Goal: Find specific page/section: Find specific page/section

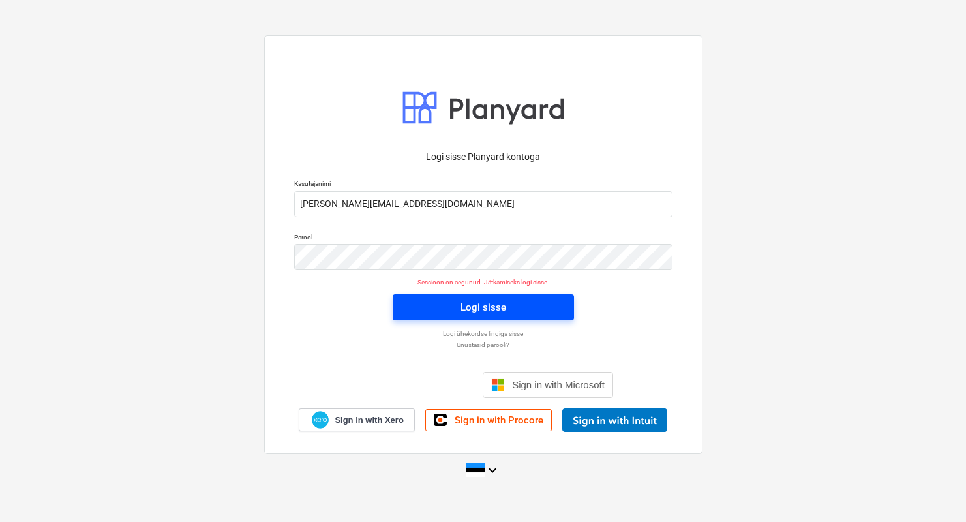
click at [483, 303] on div "Logi sisse" at bounding box center [484, 307] width 46 height 17
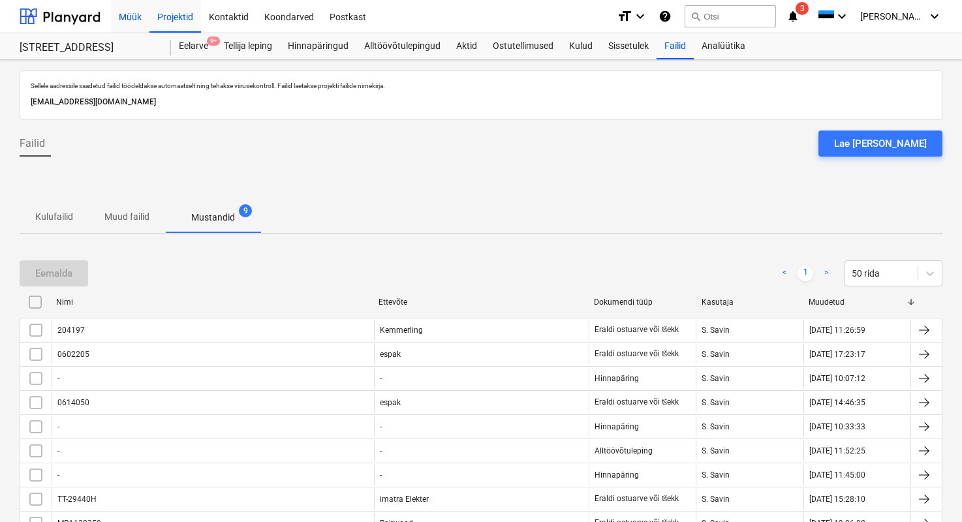
drag, startPoint x: 206, startPoint y: 46, endPoint x: 137, endPoint y: 15, distance: 75.9
click at [206, 46] on div "Eelarve 9+" at bounding box center [193, 46] width 45 height 26
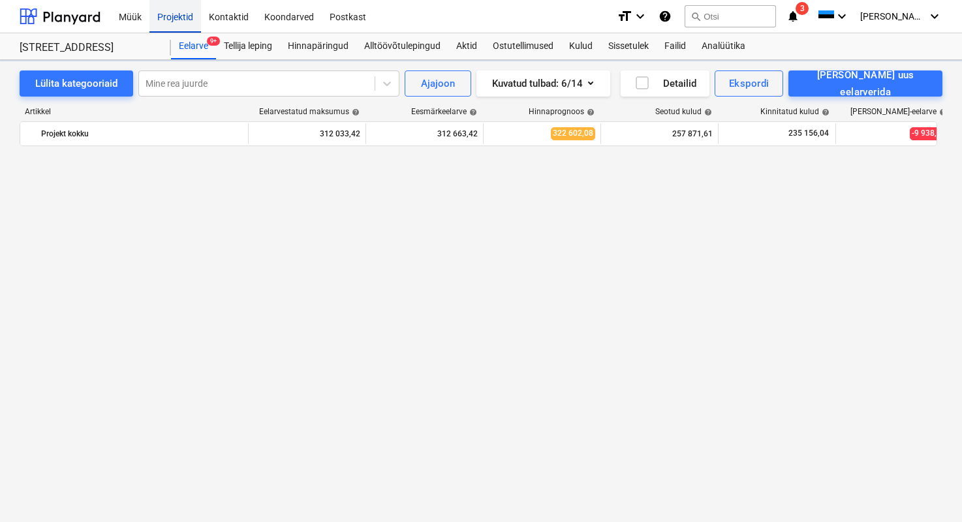
click at [175, 18] on div "Projektid" at bounding box center [175, 15] width 52 height 33
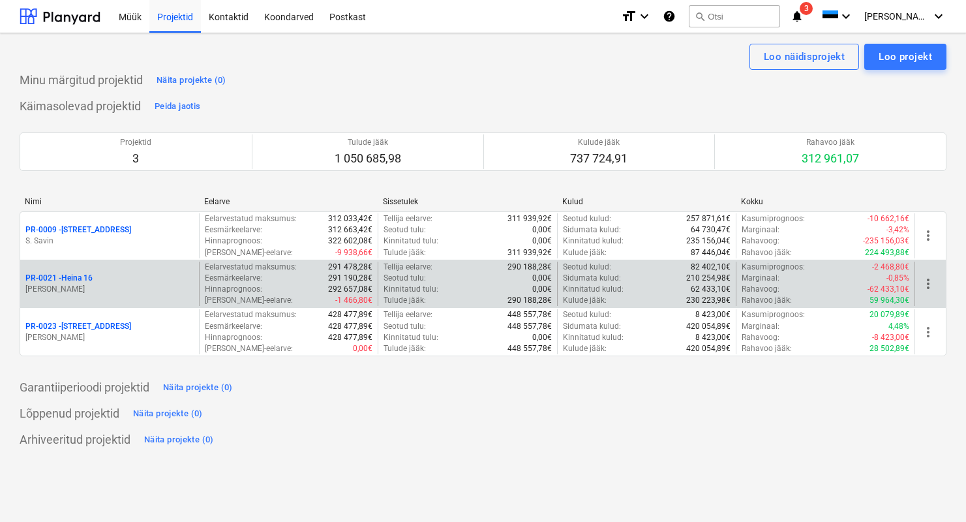
click at [102, 273] on div "PR-0021 - Heina 16" at bounding box center [109, 278] width 168 height 11
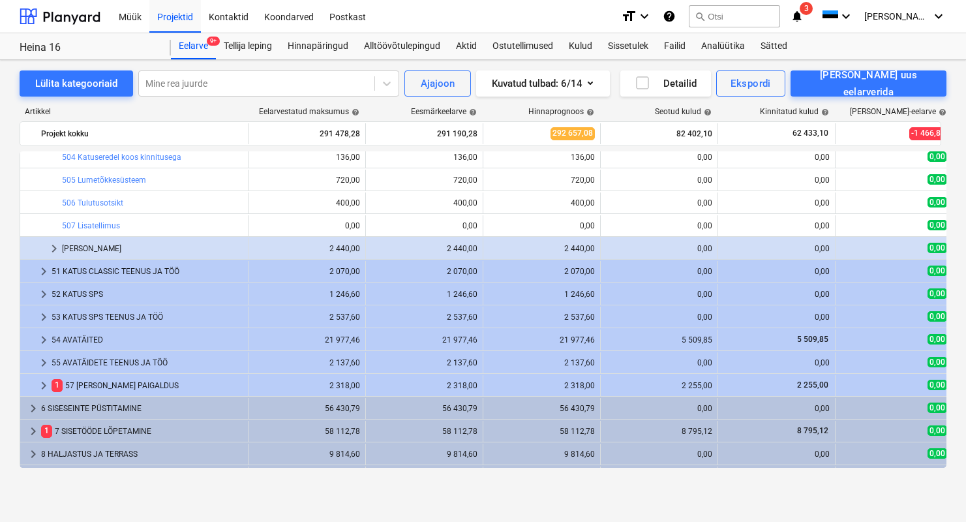
scroll to position [1328, 0]
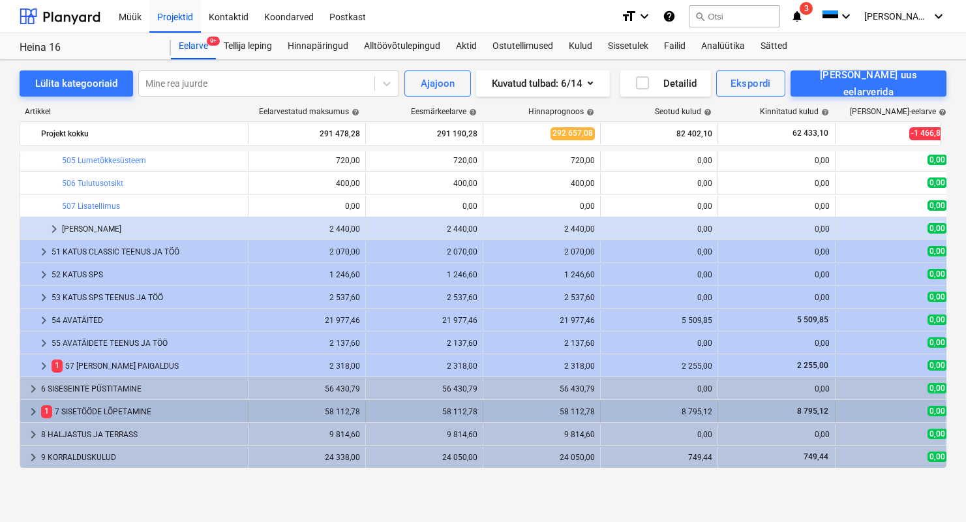
click at [130, 414] on div "1 7 SISETÖÖDE LÕPETAMINE" at bounding box center [142, 411] width 202 height 21
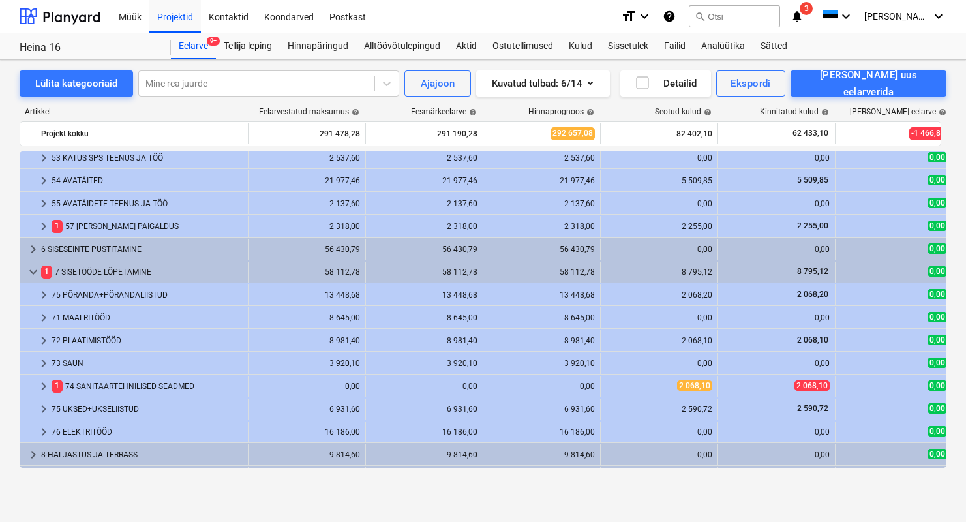
scroll to position [1487, 0]
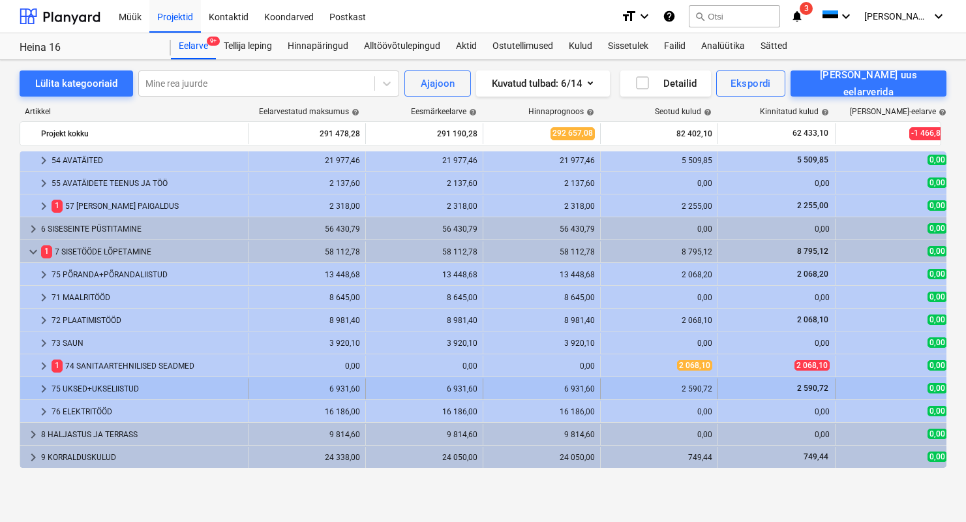
click at [92, 388] on div "75 UKSED+UKSELIISTUD" at bounding box center [147, 388] width 191 height 21
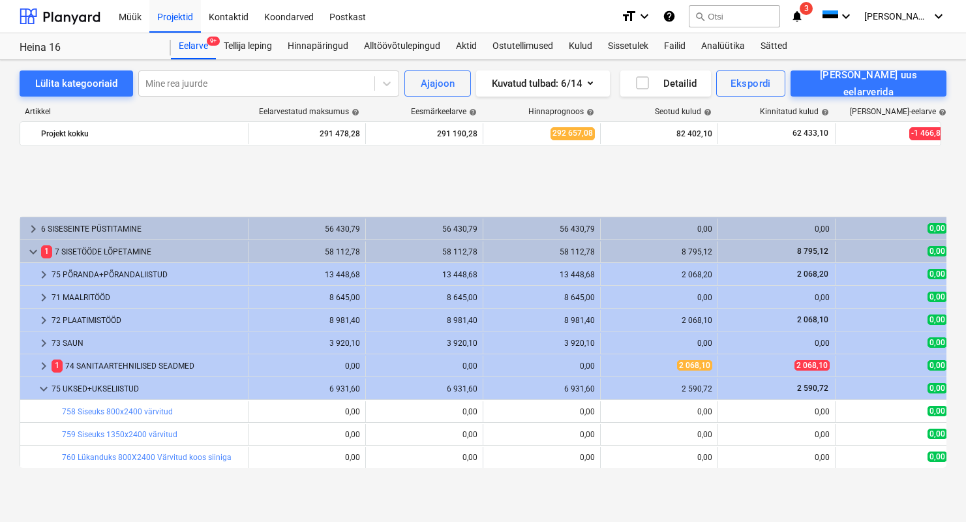
scroll to position [1581, 0]
